Goal: Task Accomplishment & Management: Complete application form

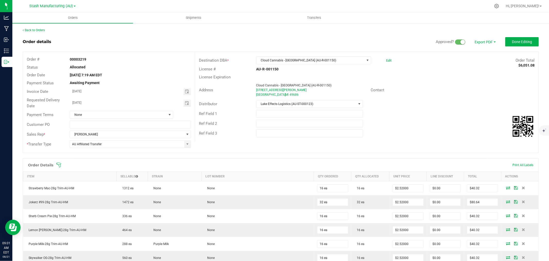
click at [403, 84] on div "Address Cloud Cannabis - [GEOGRAPHIC_DATA] (AU-R-001150) [STREET_ADDRESS][PERSO…" at bounding box center [366, 90] width 343 height 18
click at [519, 45] on button "Done Editing" at bounding box center [521, 41] width 33 height 9
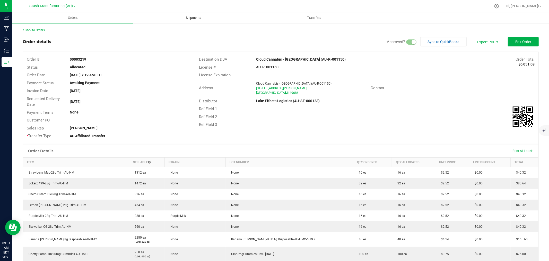
click at [200, 15] on span "Shipments" at bounding box center [193, 17] width 29 height 5
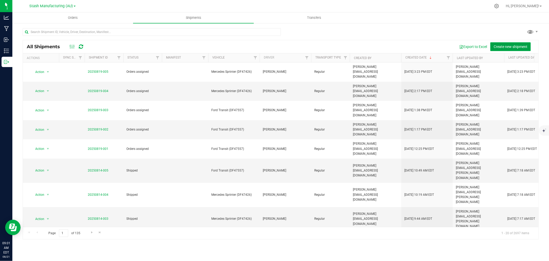
click at [495, 46] on span "Create new shipment" at bounding box center [511, 47] width 34 height 4
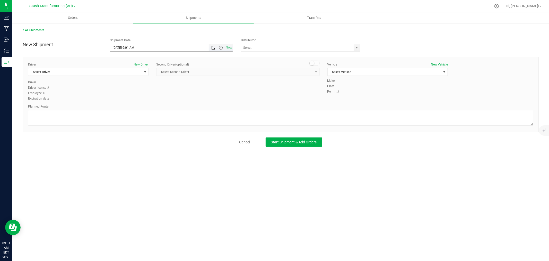
click at [212, 47] on span "Open the date view" at bounding box center [213, 48] width 4 height 4
click at [128, 108] on link "26" at bounding box center [129, 108] width 7 height 8
type input "[DATE] 9:01 AM"
click at [274, 50] on input "text" at bounding box center [295, 47] width 109 height 7
click at [272, 53] on li "Lake Effects Logistics (AU-ST-000123)" at bounding box center [300, 57] width 119 height 8
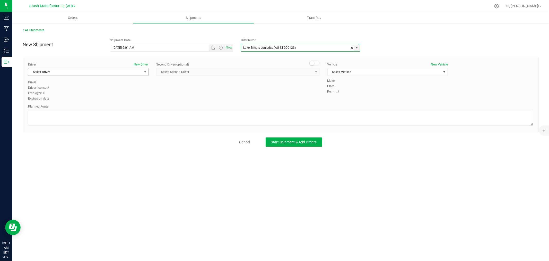
type input "Lake Effects Logistics (AU-ST-000123)"
click at [83, 74] on span "Select Driver" at bounding box center [85, 71] width 114 height 7
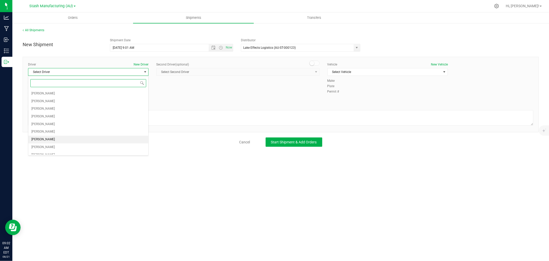
click at [45, 138] on li "[PERSON_NAME]" at bounding box center [88, 139] width 120 height 8
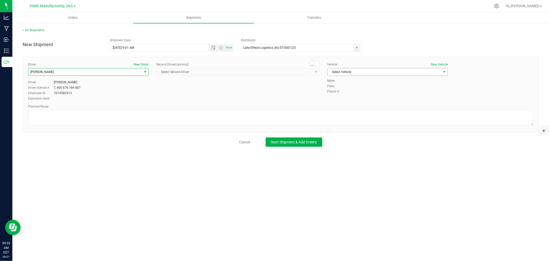
click at [366, 72] on span "Select Vehicle" at bounding box center [385, 71] width 114 height 7
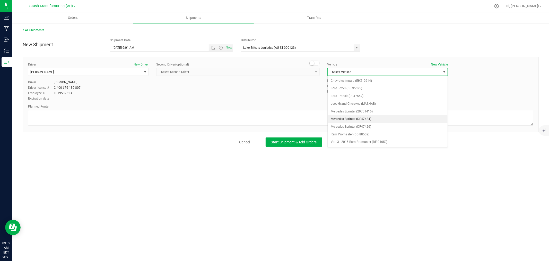
click at [369, 121] on li "Mercedes Sprinter (DF47424)" at bounding box center [388, 119] width 120 height 8
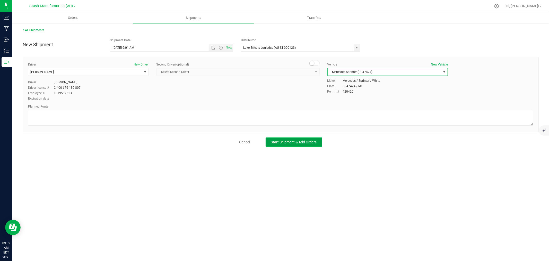
click at [311, 143] on span "Start Shipment & Add Orders" at bounding box center [294, 142] width 46 height 4
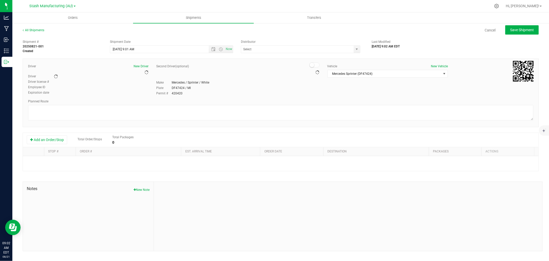
type input "Lake Effects Logistics (AU-ST-000123)"
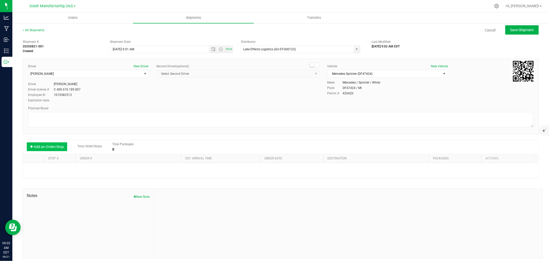
click at [53, 148] on button "Add an Order/Stop" at bounding box center [47, 146] width 40 height 9
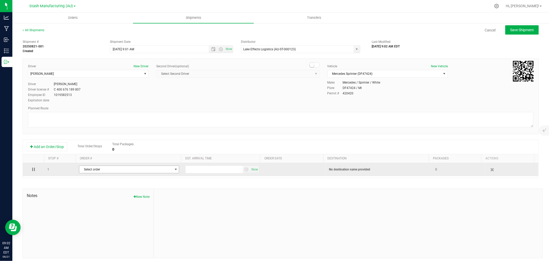
click at [98, 171] on span "Select order" at bounding box center [125, 169] width 93 height 7
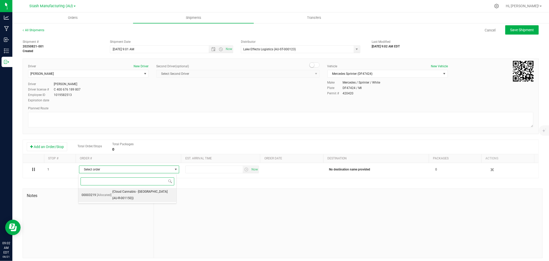
click at [109, 192] on span "[Allocated]" at bounding box center [104, 195] width 15 height 7
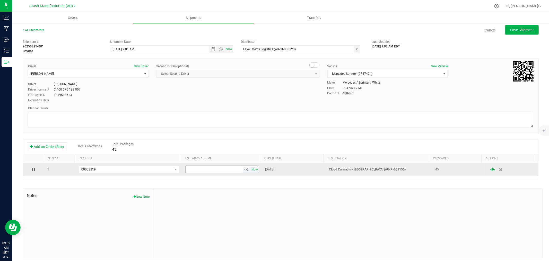
click at [194, 171] on input "text" at bounding box center [214, 169] width 57 height 7
type input "6:00 pm"
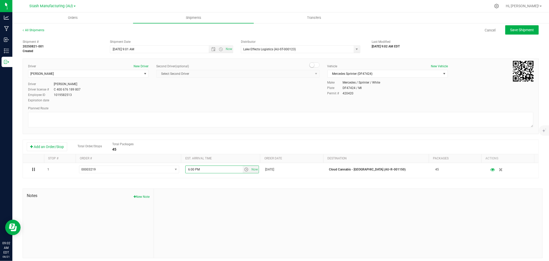
click at [212, 195] on div at bounding box center [348, 222] width 389 height 69
click at [529, 30] on span "Save Shipment" at bounding box center [522, 30] width 24 height 4
type input "[DATE] 1:01 PM"
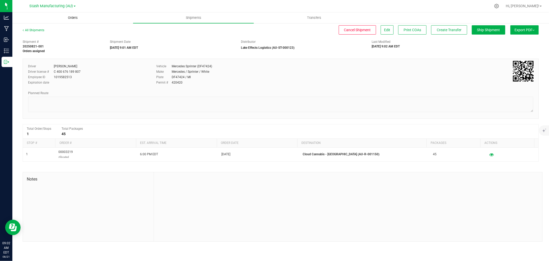
click at [68, 16] on span "Orders" at bounding box center [73, 17] width 24 height 5
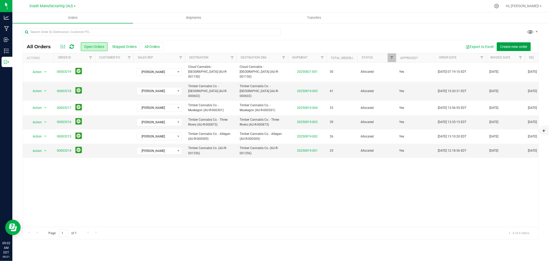
click at [509, 48] on span "Create new order" at bounding box center [513, 47] width 27 height 4
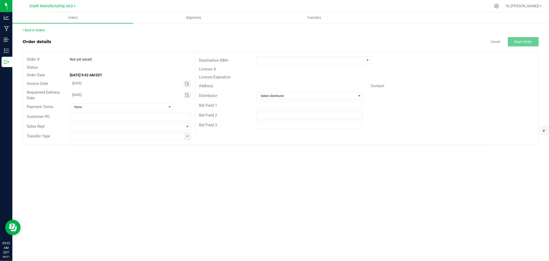
click at [187, 97] on span "Toggle calendar" at bounding box center [187, 94] width 7 height 7
click at [107, 153] on span "26" at bounding box center [108, 153] width 7 height 8
type input "[DATE]"
click at [84, 127] on span at bounding box center [127, 126] width 114 height 7
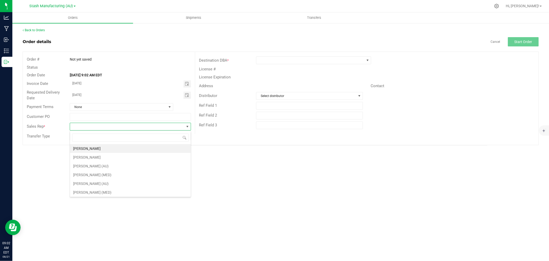
scroll to position [8, 121]
click at [99, 148] on li "[PERSON_NAME]" at bounding box center [130, 148] width 121 height 9
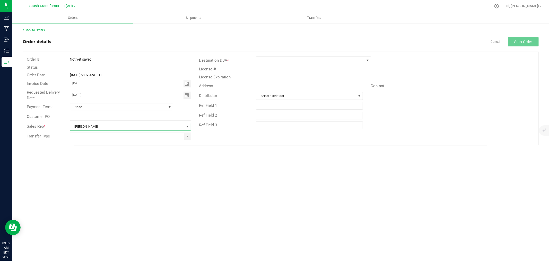
click at [82, 141] on div "Transfer Type" at bounding box center [109, 136] width 172 height 10
click at [83, 137] on input at bounding box center [127, 136] width 114 height 7
click at [184, 136] on span at bounding box center [187, 136] width 6 height 7
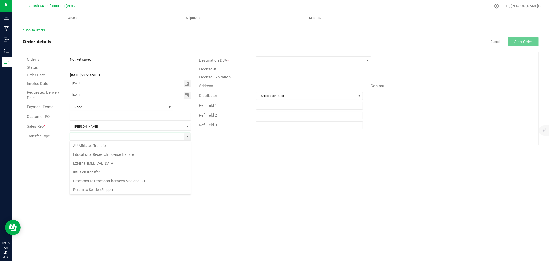
click at [107, 143] on li "AU Affiliated Transfer" at bounding box center [130, 145] width 121 height 9
type input "AU Affiliated Transfer"
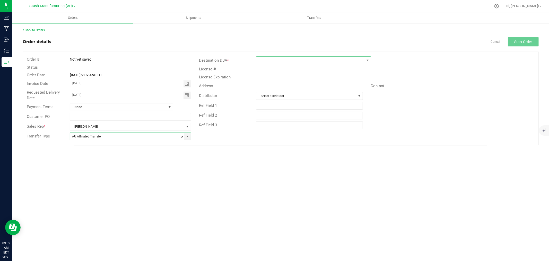
click at [274, 63] on span at bounding box center [310, 60] width 108 height 7
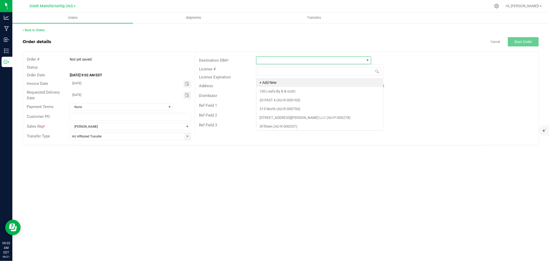
scroll to position [8, 115]
type input "G"
type input "[DEMOGRAPHIC_DATA]"
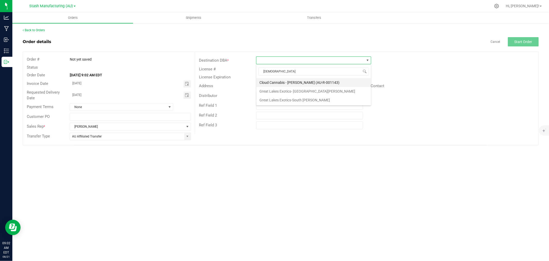
click at [298, 84] on li "Cloud Cannabis - [PERSON_NAME] (AU-R-001143)" at bounding box center [313, 82] width 115 height 9
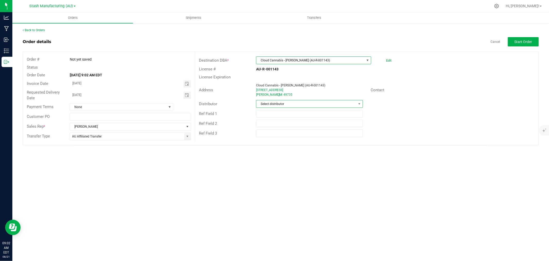
click at [276, 104] on span "Select distributor" at bounding box center [306, 103] width 100 height 7
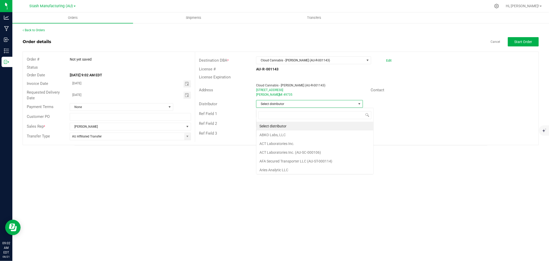
scroll to position [8, 107]
type input "Lake E"
click at [277, 127] on li "Lake Effects Logistics (AU-ST-000123)" at bounding box center [309, 126] width 106 height 9
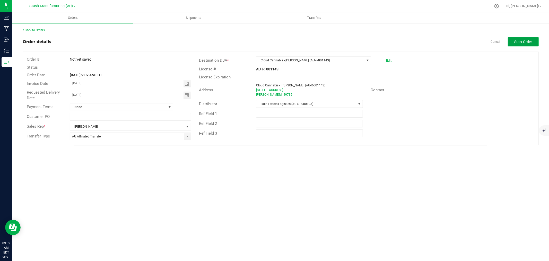
click at [515, 45] on button "Start Order" at bounding box center [523, 41] width 31 height 9
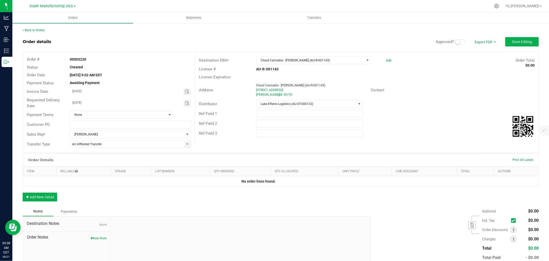
click at [456, 42] on span at bounding box center [460, 41] width 10 height 5
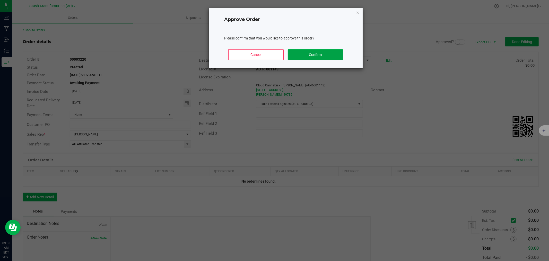
click at [326, 54] on button "Confirm" at bounding box center [315, 54] width 55 height 11
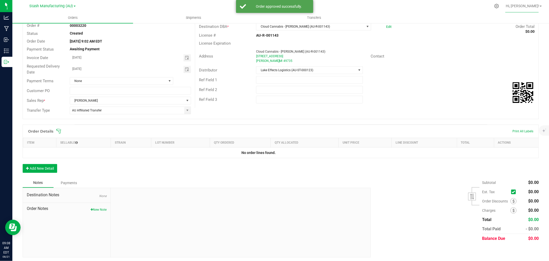
scroll to position [35, 0]
click at [60, 128] on icon at bounding box center [58, 129] width 5 height 5
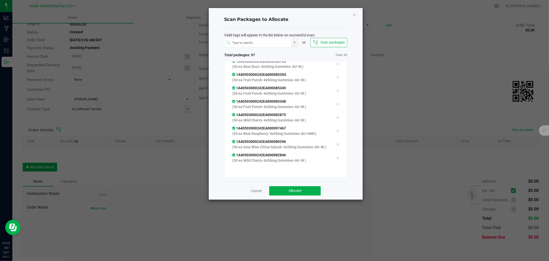
scroll to position [1234, 0]
click at [305, 189] on button "Allocate" at bounding box center [294, 190] width 51 height 9
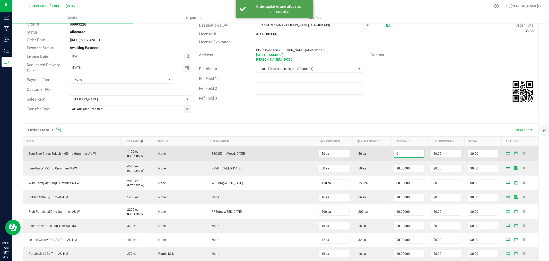
click at [394, 153] on input "0" at bounding box center [409, 153] width 30 height 7
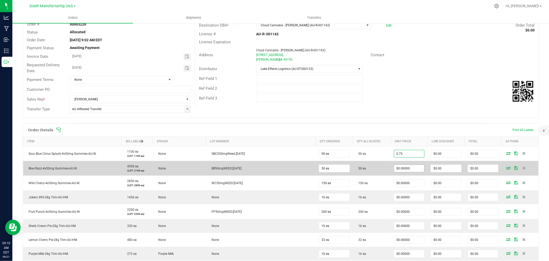
type input "$0.75000"
type input "$37.50"
click at [398, 169] on input "0" at bounding box center [409, 168] width 30 height 7
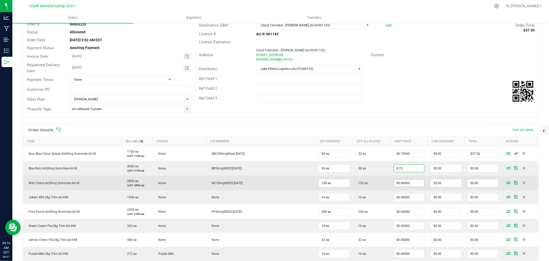
type input "$0.75000"
type input "$37.50"
click at [401, 182] on input "0" at bounding box center [409, 182] width 30 height 7
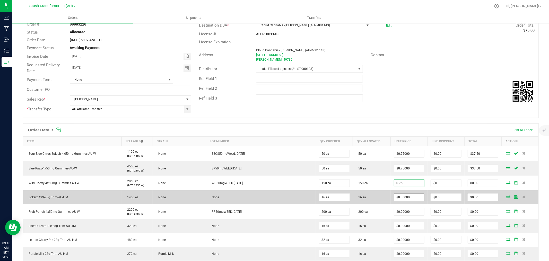
type input "$0.75000"
type input "$112.50"
click at [394, 196] on input "0" at bounding box center [409, 196] width 30 height 7
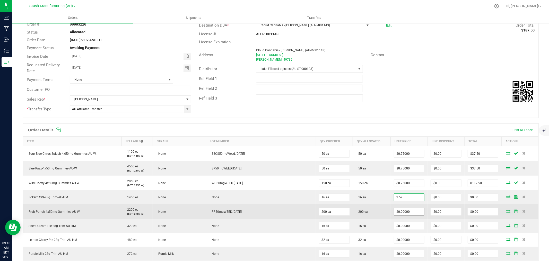
type input "$2.52000"
type input "$40.32"
click at [394, 209] on input "0" at bounding box center [409, 211] width 30 height 7
type input "$0.75000"
type input "$150.00"
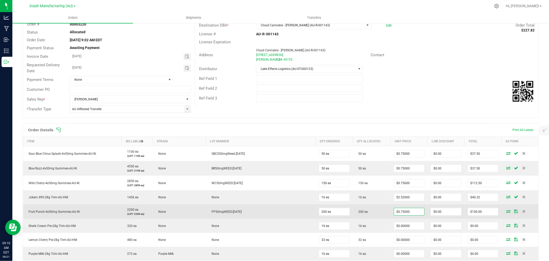
click at [372, 209] on td "200 ea" at bounding box center [372, 211] width 38 height 15
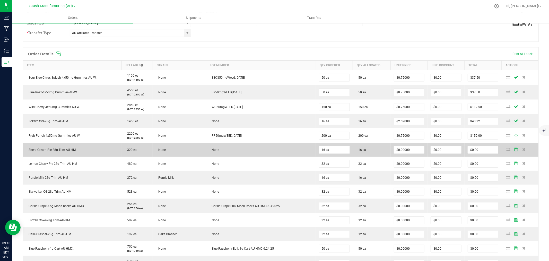
scroll to position [121, 0]
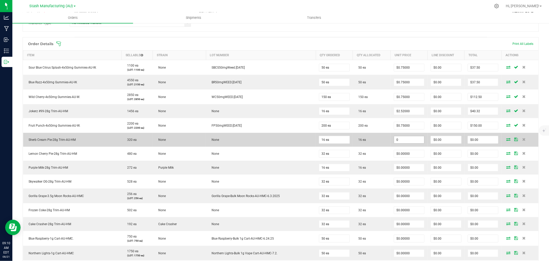
click at [397, 142] on input "0" at bounding box center [409, 139] width 30 height 7
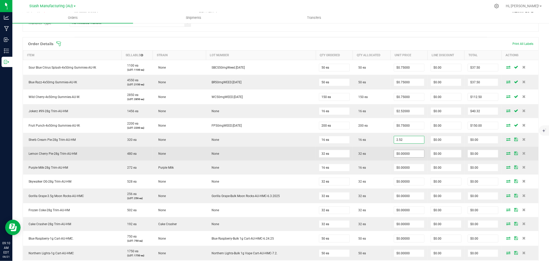
type input "$2.52000"
type input "$40.32"
click at [397, 152] on input "0" at bounding box center [409, 153] width 30 height 7
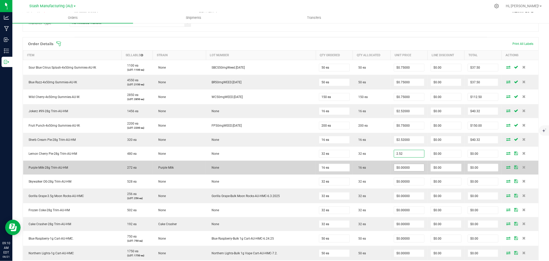
type input "$2.52000"
type input "$80.64"
click at [395, 168] on input "0" at bounding box center [409, 167] width 30 height 7
type input "$2.52000"
type input "$40.32"
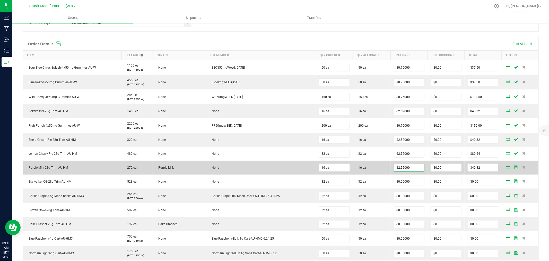
click at [377, 171] on td "16 ea" at bounding box center [372, 167] width 38 height 14
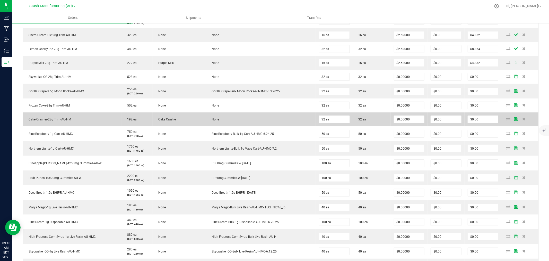
scroll to position [235, 0]
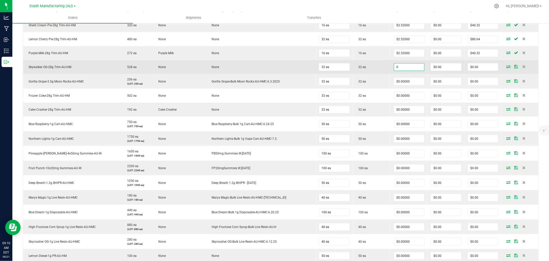
click at [397, 68] on input "0" at bounding box center [409, 66] width 30 height 7
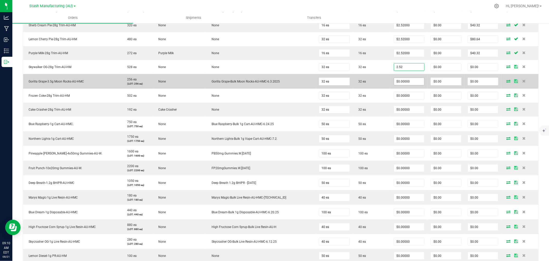
type input "$2.52000"
type input "$80.64"
click at [397, 81] on input "0" at bounding box center [409, 81] width 30 height 7
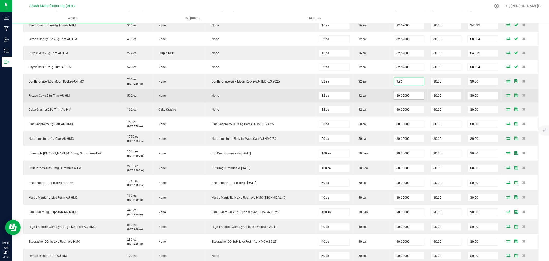
type input "$9.96000"
type input "$318.72"
click at [398, 94] on input "0" at bounding box center [409, 95] width 30 height 7
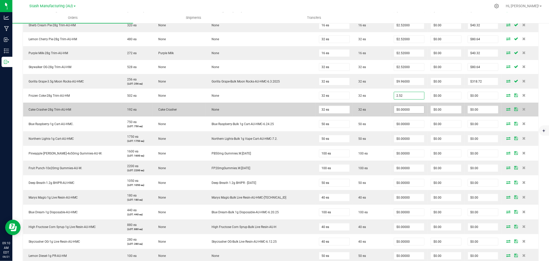
type input "$2.52000"
type input "$80.64"
click at [395, 109] on input "0" at bounding box center [409, 109] width 30 height 7
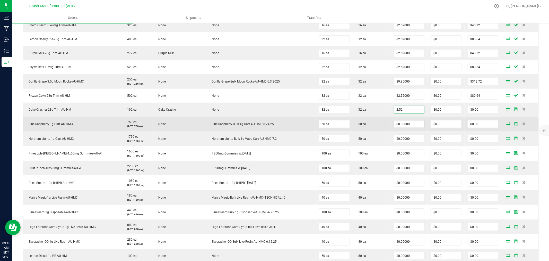
type input "$2.52000"
type input "$80.64"
click at [400, 121] on input "0" at bounding box center [409, 123] width 30 height 7
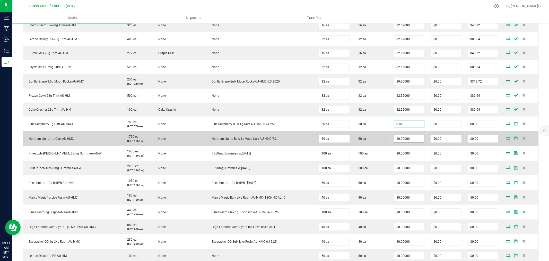
type input "$0.81000"
type input "$40.50"
click at [396, 139] on input "0" at bounding box center [409, 138] width 30 height 7
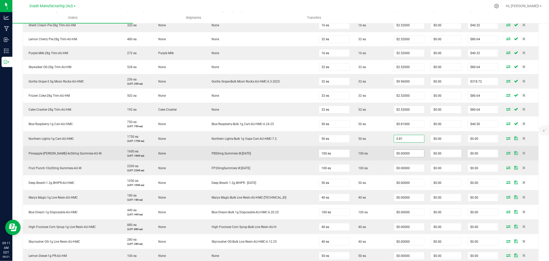
type input "$0.81000"
type input "$40.50"
click at [395, 153] on input "0" at bounding box center [409, 153] width 30 height 7
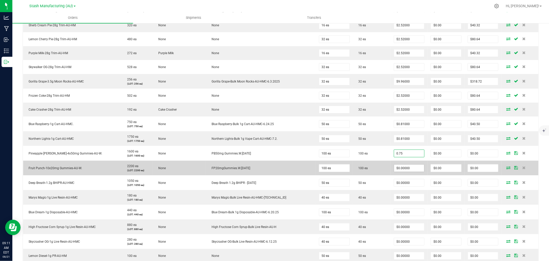
type input "$0.75000"
type input "$75.00"
click at [394, 167] on input "0" at bounding box center [409, 167] width 30 height 7
type input "$0.75000"
type input "$75.00"
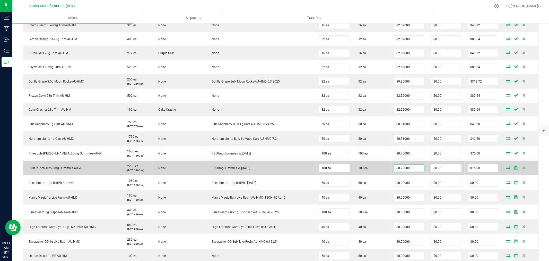
click at [370, 168] on td "100 ea" at bounding box center [372, 167] width 38 height 15
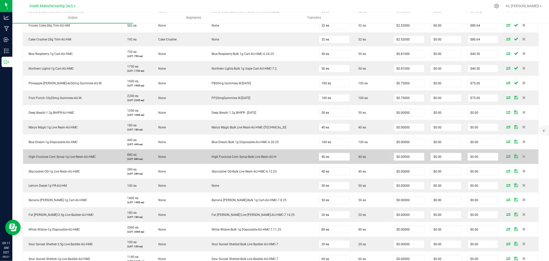
scroll to position [321, 0]
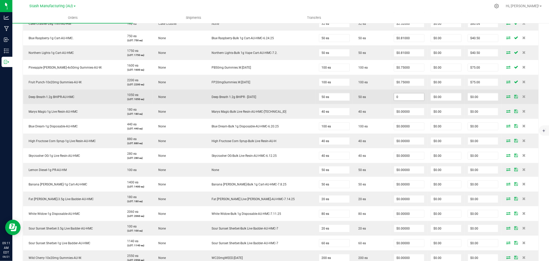
click at [396, 96] on input "0" at bounding box center [409, 96] width 30 height 7
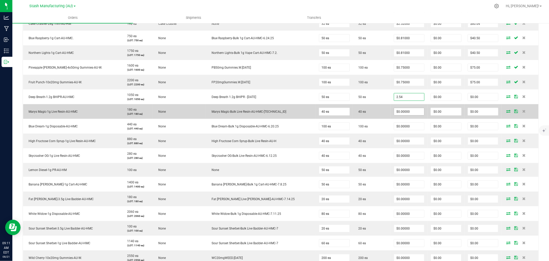
type input "$2.54000"
type input "$127.00"
click at [398, 113] on input "0" at bounding box center [409, 111] width 30 height 7
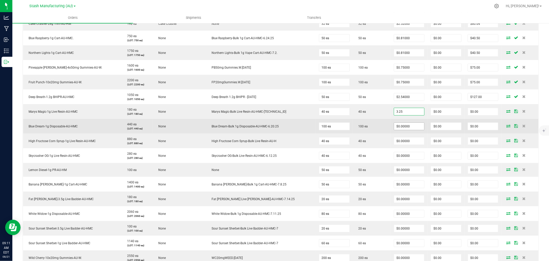
type input "$3.25000"
type input "$130.00"
click at [395, 127] on input "0" at bounding box center [409, 126] width 30 height 7
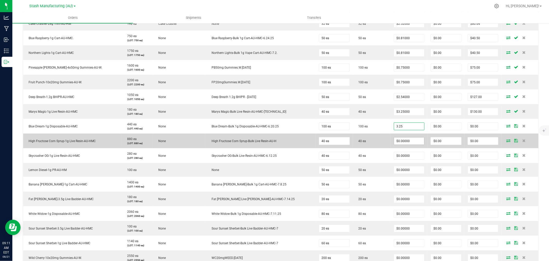
type input "$3.25000"
type input "$325.00"
click at [395, 139] on input "0" at bounding box center [409, 140] width 30 height 7
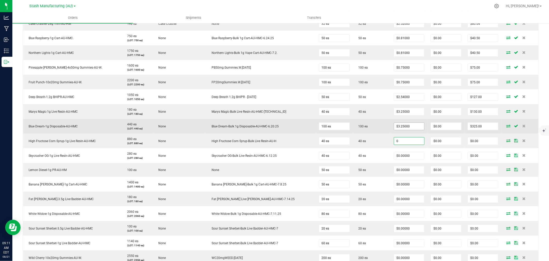
type input "$0.00000"
click at [394, 127] on input "3.25" at bounding box center [409, 126] width 30 height 7
type input "1"
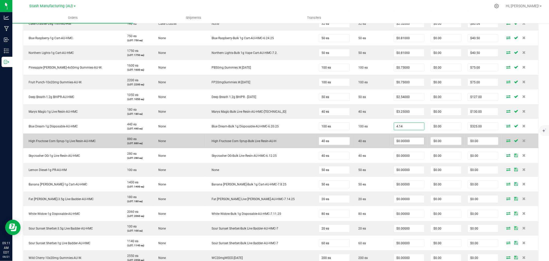
type input "$4.14000"
type input "$414.00"
click at [394, 142] on input "0" at bounding box center [409, 140] width 30 height 7
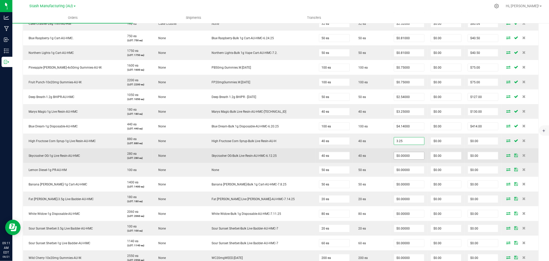
type input "3.25"
type input "0"
type input "$3.25000"
type input "$130.00"
click at [394, 152] on input "0" at bounding box center [409, 155] width 30 height 7
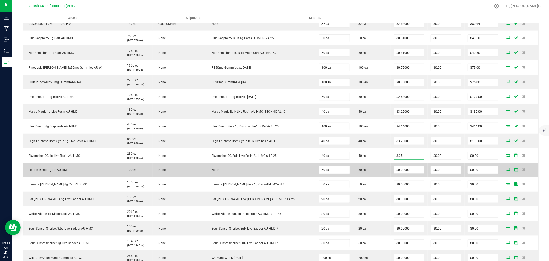
type input "$3.25000"
type input "$130.00"
click at [398, 172] on input "0" at bounding box center [409, 169] width 30 height 7
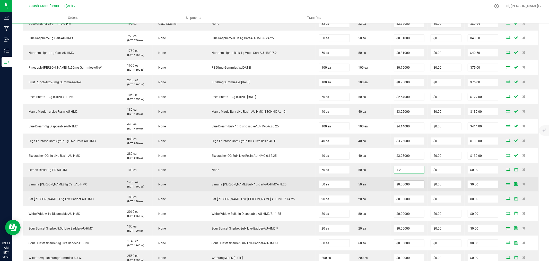
type input "$1.20000"
type input "$60.00"
click at [399, 184] on input "0" at bounding box center [409, 183] width 30 height 7
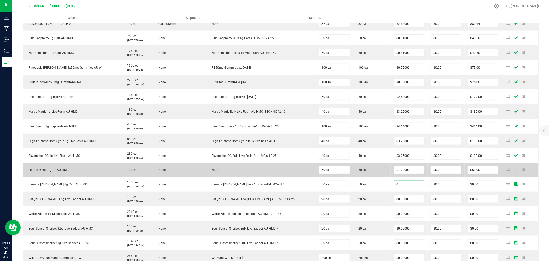
type input "$0.00000"
click at [369, 176] on td "50 ea" at bounding box center [372, 170] width 38 height 14
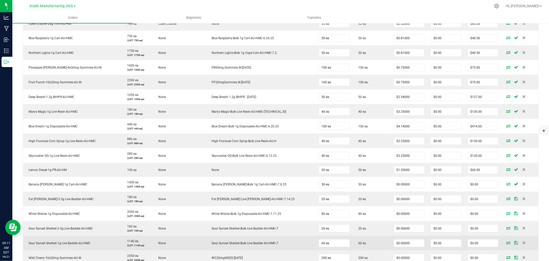
scroll to position [407, 0]
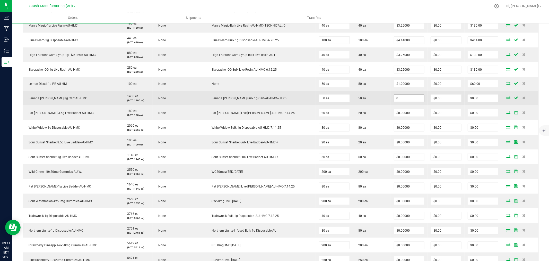
click at [394, 95] on input "0" at bounding box center [409, 97] width 30 height 7
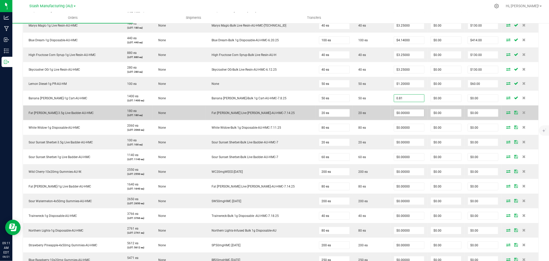
type input "0.81"
type input "0"
type input "$0.81000"
type input "$40.50"
click at [394, 114] on input "0" at bounding box center [409, 112] width 30 height 7
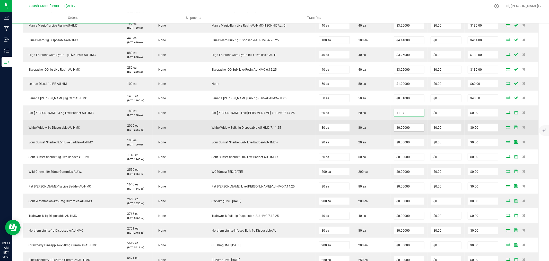
type input "$11.37000"
type input "$227.40"
click at [397, 127] on input "0" at bounding box center [409, 127] width 30 height 7
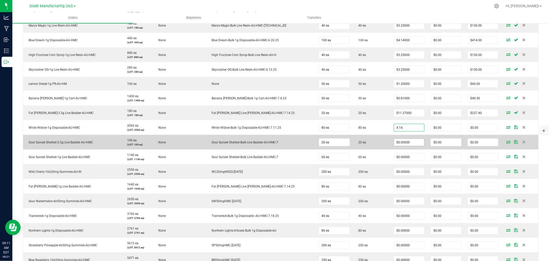
type input "$4.14000"
type input "$331.20"
click at [395, 144] on input "0" at bounding box center [409, 142] width 30 height 7
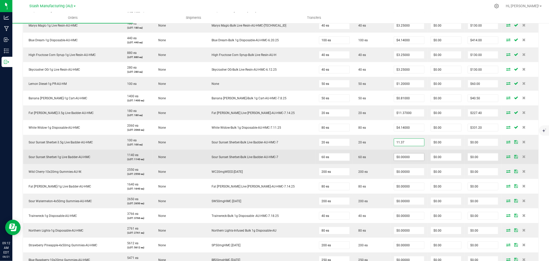
type input "$11.37000"
type input "$227.40"
click at [395, 158] on input "0" at bounding box center [409, 156] width 30 height 7
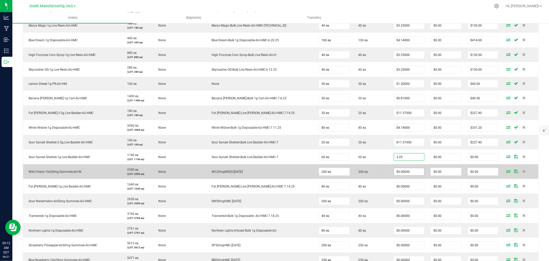
type input "$3.25000"
type input "$195.00"
click at [395, 172] on input "0" at bounding box center [409, 171] width 30 height 7
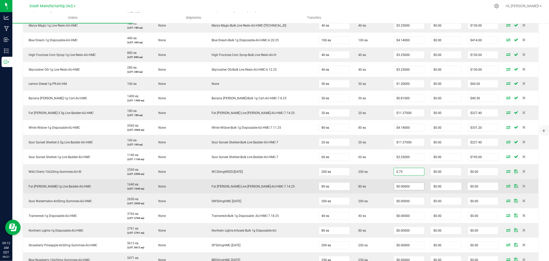
type input "$0.75000"
type input "$150.00"
click at [397, 184] on input "0" at bounding box center [409, 186] width 30 height 7
type input "$3.25000"
type input "$260.00"
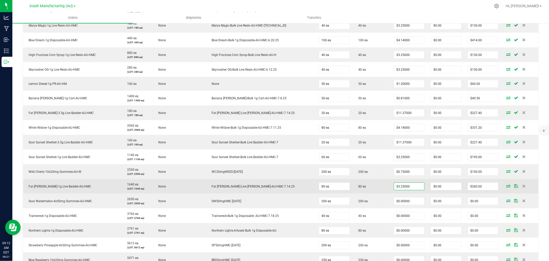
click at [361, 192] on td "80 ea" at bounding box center [372, 186] width 38 height 15
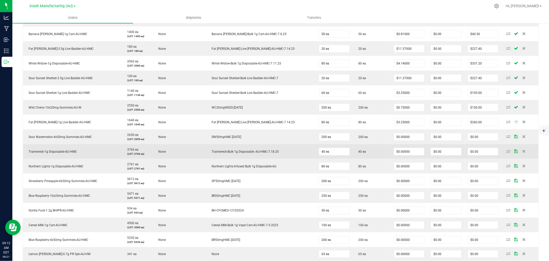
scroll to position [493, 0]
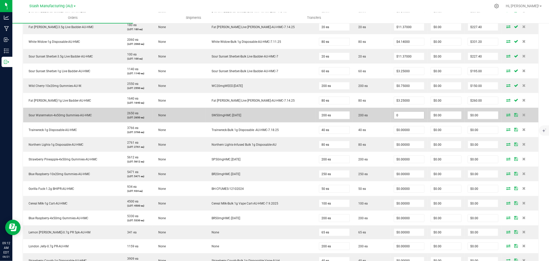
click at [394, 117] on input "0" at bounding box center [409, 114] width 30 height 7
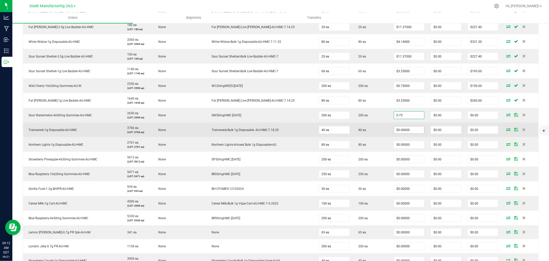
type input "$0.75000"
type input "$150.00"
click at [405, 128] on input "0" at bounding box center [409, 129] width 30 height 7
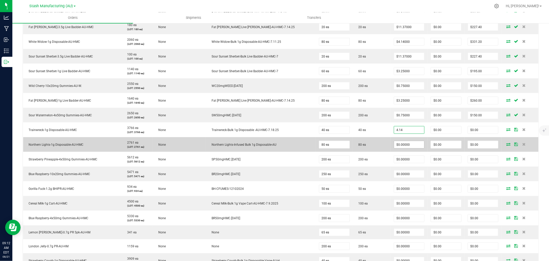
type input "$4.14000"
type input "$165.60"
click at [402, 146] on input "0" at bounding box center [409, 144] width 30 height 7
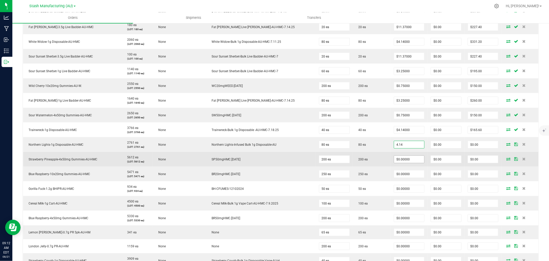
type input "$4.14000"
type input "$331.20"
click at [401, 157] on input "0" at bounding box center [409, 159] width 30 height 7
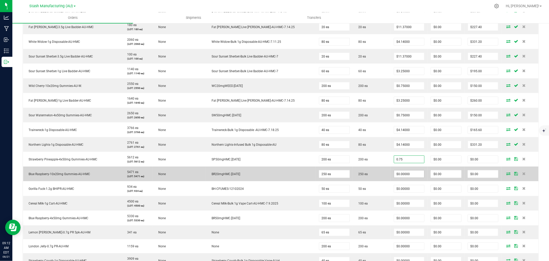
type input "$0.75000"
type input "$150.00"
click at [394, 175] on input "0" at bounding box center [409, 173] width 30 height 7
type input "$0.75000"
type input "$187.50"
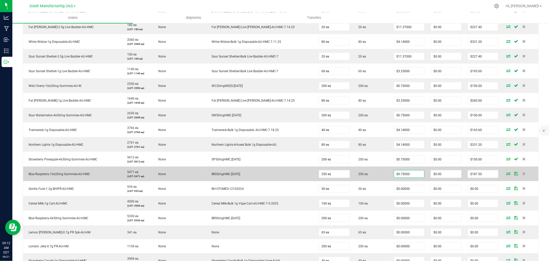
click at [365, 177] on td "250 ea" at bounding box center [372, 173] width 38 height 15
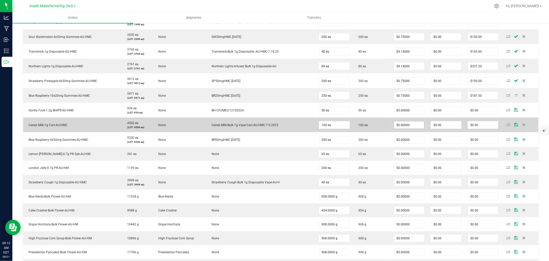
scroll to position [579, 0]
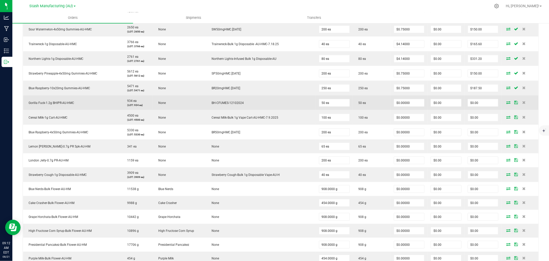
click at [394, 98] on td "$0.00000" at bounding box center [409, 102] width 37 height 15
click at [394, 103] on input "0" at bounding box center [409, 102] width 30 height 7
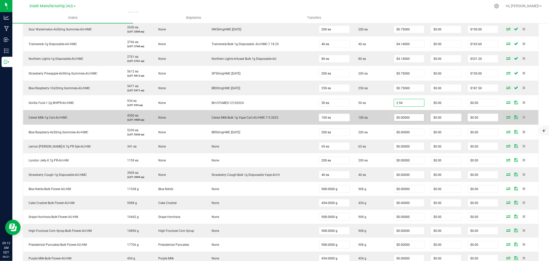
type input "$2.54000"
type input "$127.00"
click at [394, 114] on input "0" at bounding box center [409, 117] width 30 height 7
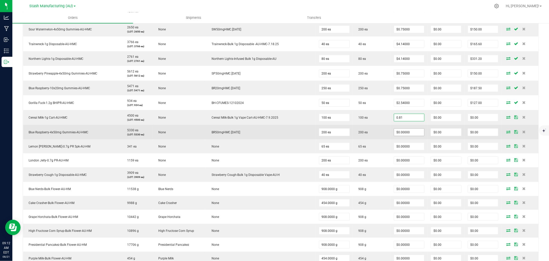
type input "$0.81000"
type input "$81.00"
click at [397, 128] on input "0" at bounding box center [409, 131] width 30 height 7
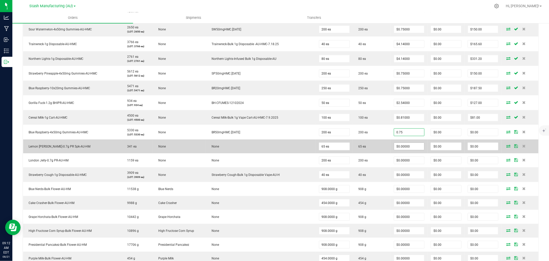
type input "$0.75000"
type input "$150.00"
click at [397, 148] on input "0" at bounding box center [409, 146] width 30 height 7
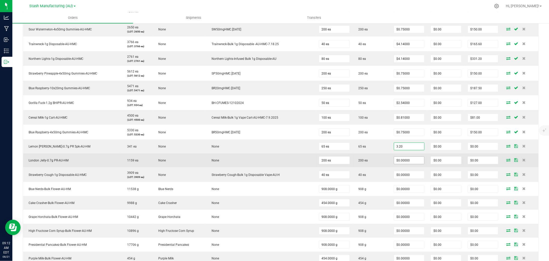
type input "$3.20000"
type input "$208.00"
click at [398, 159] on input "0" at bounding box center [409, 160] width 30 height 7
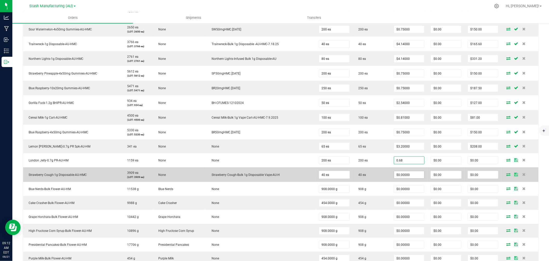
type input "$0.68000"
type input "$136.00"
click at [395, 171] on input "0" at bounding box center [409, 174] width 30 height 7
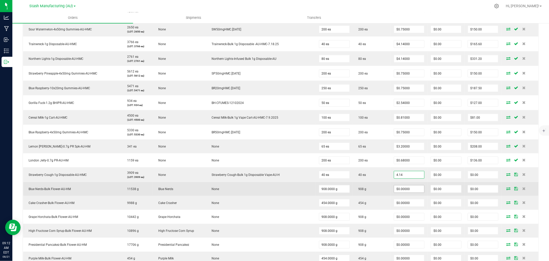
click at [402, 187] on input "$0.00000" at bounding box center [409, 188] width 30 height 7
type input "$4.14000"
type input "$165.60"
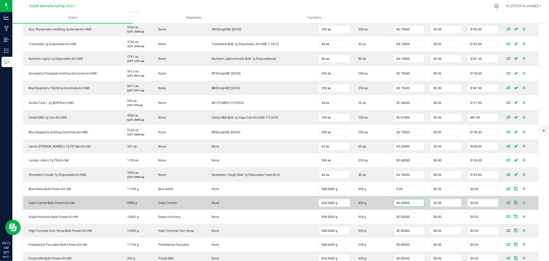
type input "$0.99000"
type input "$898.92"
click at [404, 204] on input "0" at bounding box center [409, 202] width 30 height 7
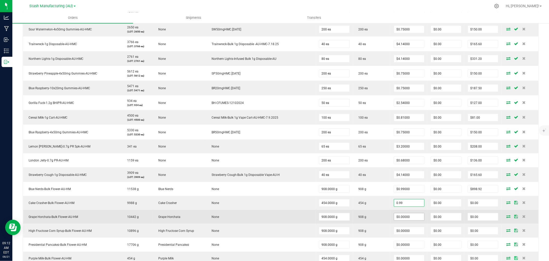
type input "$0.99000"
type input "$449.46"
click at [403, 215] on input "0" at bounding box center [409, 216] width 30 height 7
type input "$0.99000"
type input "$898.92"
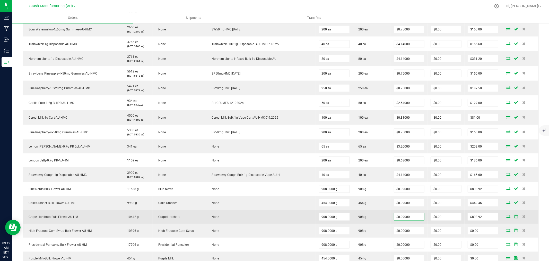
click at [379, 220] on td "908 g" at bounding box center [372, 217] width 38 height 14
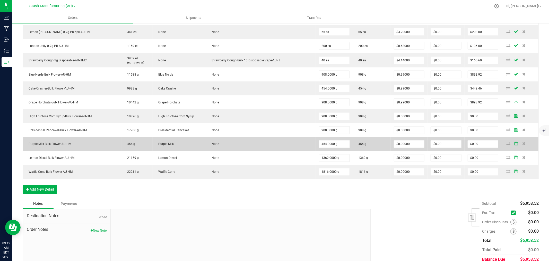
scroll to position [693, 0]
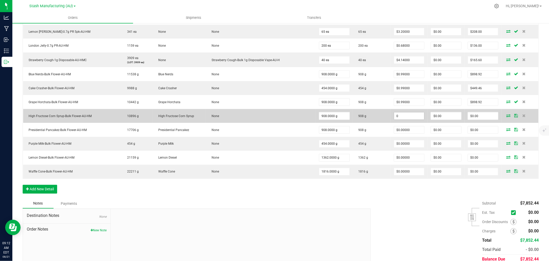
click at [397, 114] on input "0" at bounding box center [409, 115] width 30 height 7
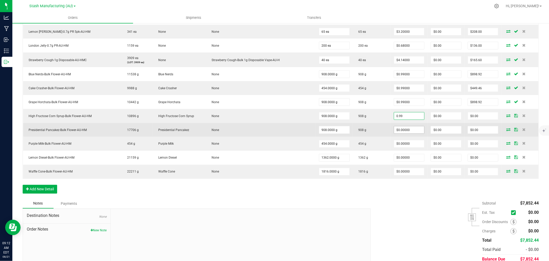
type input "$0.99000"
type input "$898.92"
click at [394, 130] on input "0" at bounding box center [409, 129] width 30 height 7
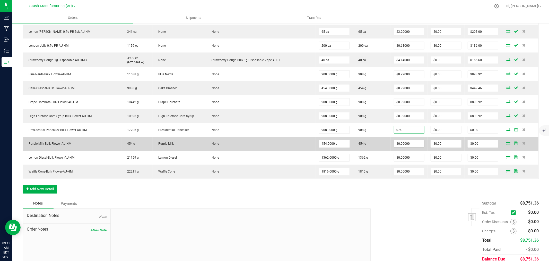
type input "$0.99000"
type input "$898.92"
click at [394, 146] on input "0" at bounding box center [409, 143] width 30 height 7
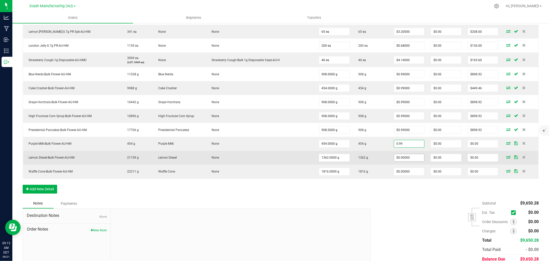
type input "$0.99000"
type input "$449.46"
click at [394, 160] on input "0" at bounding box center [409, 157] width 30 height 7
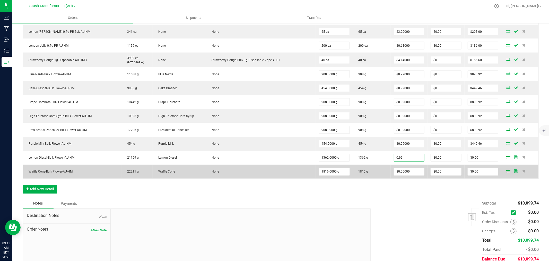
type input "$0.99000"
type input "$1,348.38"
click at [402, 167] on td "$0.00000" at bounding box center [409, 172] width 37 height 14
click at [401, 170] on input "0" at bounding box center [409, 171] width 30 height 7
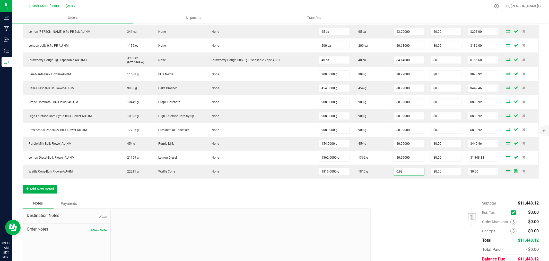
type input "$0.99000"
type input "$1,797.84"
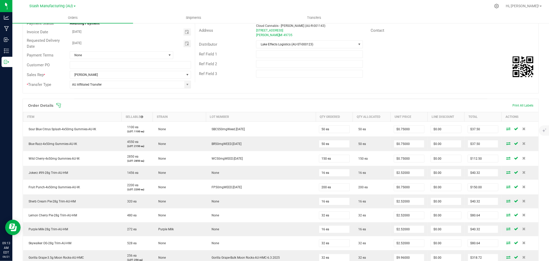
scroll to position [0, 0]
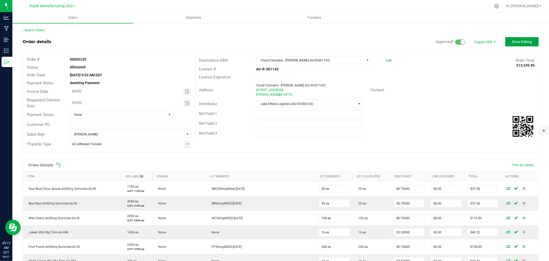
click at [516, 40] on span "Done Editing" at bounding box center [522, 42] width 20 height 4
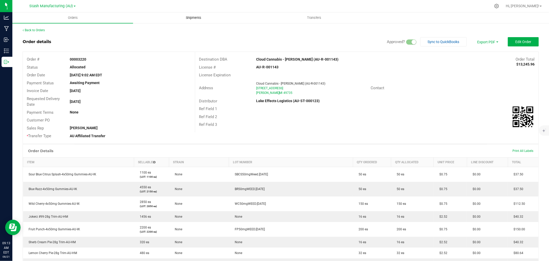
click at [187, 14] on uib-tab-heading "Shipments" at bounding box center [193, 18] width 120 height 10
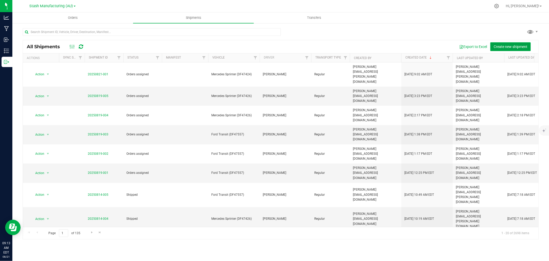
click at [506, 45] on span "Create new shipment" at bounding box center [511, 47] width 34 height 4
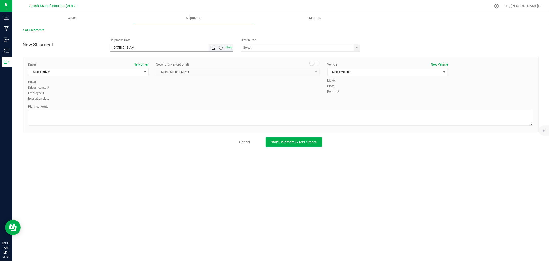
click at [213, 47] on span "Open the date view" at bounding box center [213, 48] width 4 height 4
click at [130, 106] on link "26" at bounding box center [129, 108] width 7 height 8
type input "[DATE] 9:13 AM"
click at [251, 49] on input "text" at bounding box center [295, 47] width 109 height 7
click at [257, 56] on li "Lake Effects Logistics (AU-ST-000123)" at bounding box center [300, 57] width 119 height 8
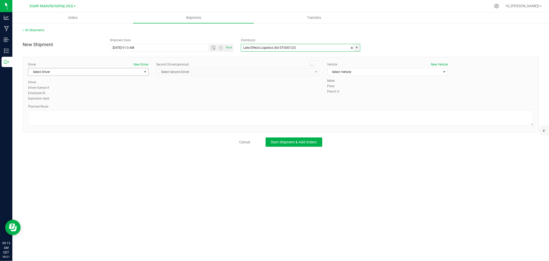
type input "Lake Effects Logistics (AU-ST-000123)"
click at [64, 68] on span "Select Driver" at bounding box center [85, 71] width 114 height 7
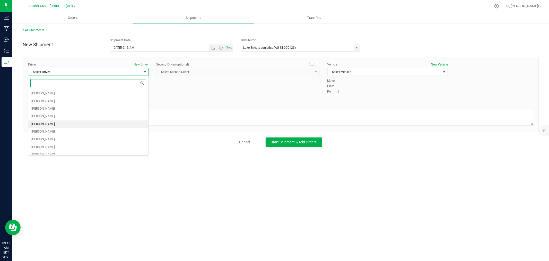
click at [42, 125] on span "[PERSON_NAME]" at bounding box center [42, 124] width 23 height 7
click at [68, 72] on span "[PERSON_NAME]" at bounding box center [85, 71] width 114 height 7
click at [42, 111] on span "[PERSON_NAME]" at bounding box center [42, 112] width 23 height 7
click at [345, 70] on span "Select Vehicle" at bounding box center [385, 71] width 114 height 7
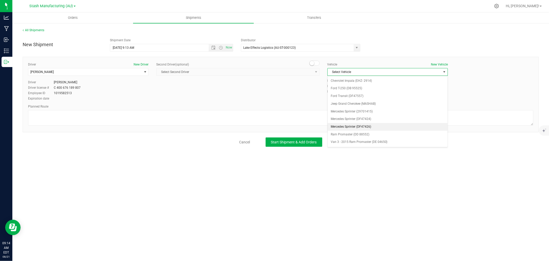
click at [364, 125] on li "Mercedes Sprinter (DF47426)" at bounding box center [388, 127] width 120 height 8
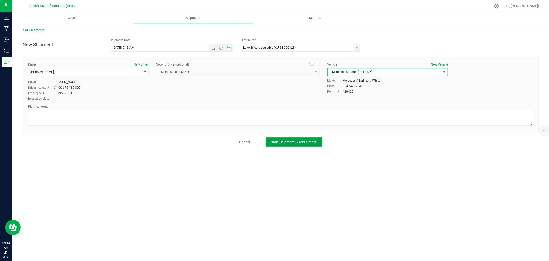
click at [307, 144] on span "Start Shipment & Add Orders" at bounding box center [294, 142] width 46 height 4
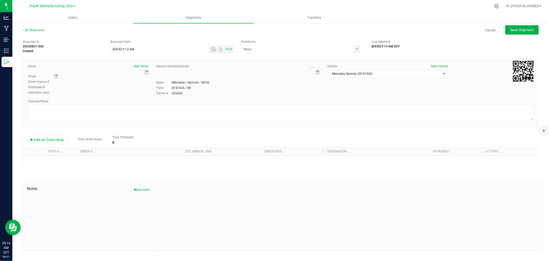
type input "Lake Effects Logistics (AU-ST-000123)"
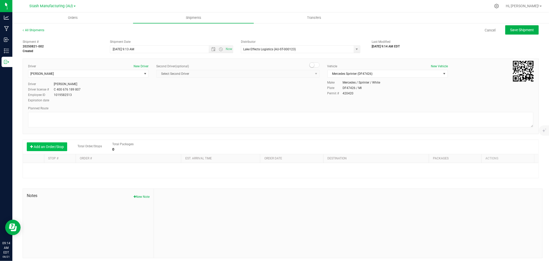
click at [64, 143] on button "Add an Order/Stop" at bounding box center [47, 146] width 40 height 9
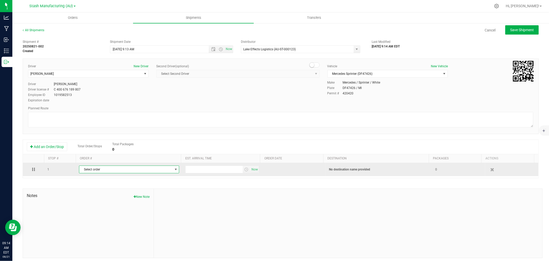
click at [143, 170] on span "Select order" at bounding box center [125, 169] width 93 height 7
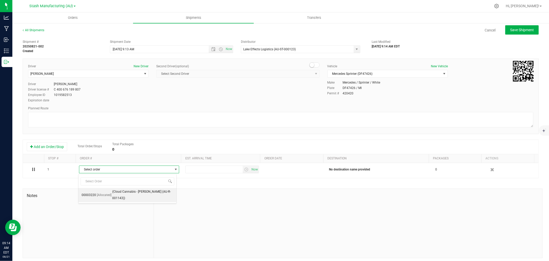
click at [113, 188] on span "(Cloud Cannabis - [PERSON_NAME] (AU-R-001143))" at bounding box center [142, 194] width 61 height 13
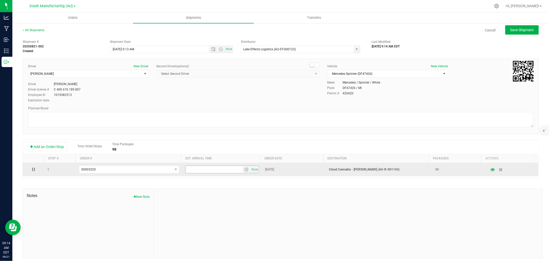
click at [206, 173] on input "text" at bounding box center [214, 169] width 57 height 7
type input "6:00 pm"
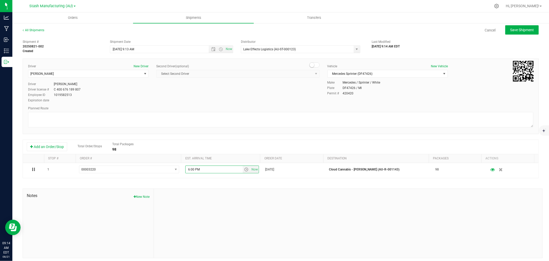
click at [219, 191] on div at bounding box center [348, 222] width 389 height 69
click at [502, 31] on div "Save Shipment" at bounding box center [520, 29] width 37 height 9
click at [510, 31] on span "Save Shipment" at bounding box center [522, 30] width 24 height 4
type input "[DATE] 1:13 PM"
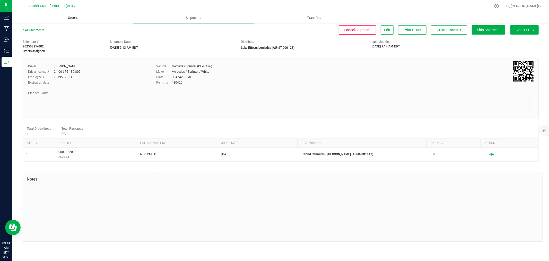
click at [81, 16] on span "Orders" at bounding box center [73, 17] width 24 height 5
